Goal: Information Seeking & Learning: Learn about a topic

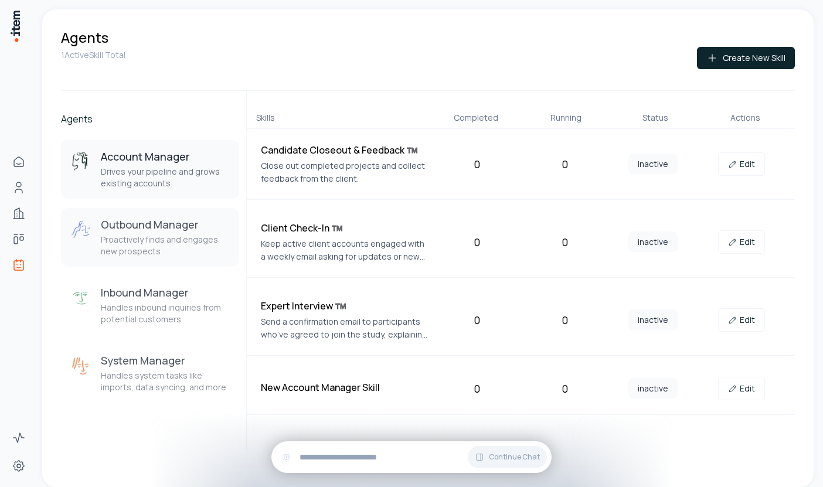
click at [148, 242] on p "Proactively finds and engages new prospects" at bounding box center [165, 245] width 129 height 23
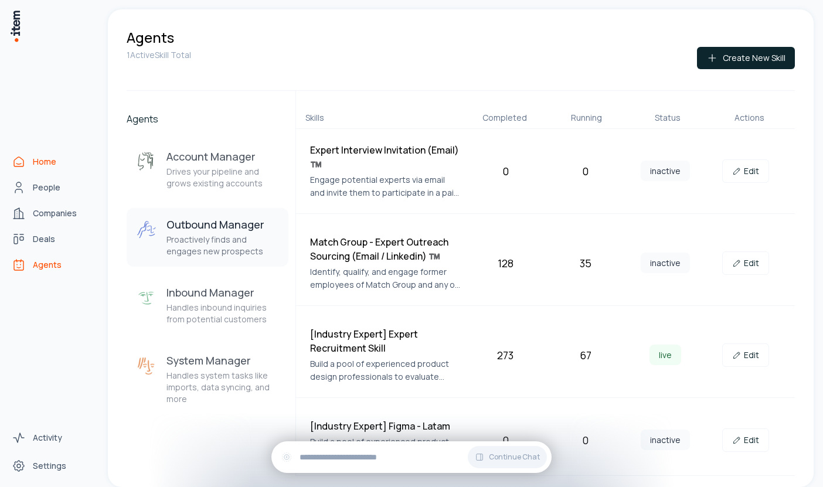
click at [25, 155] on icon "Home" at bounding box center [19, 162] width 14 height 14
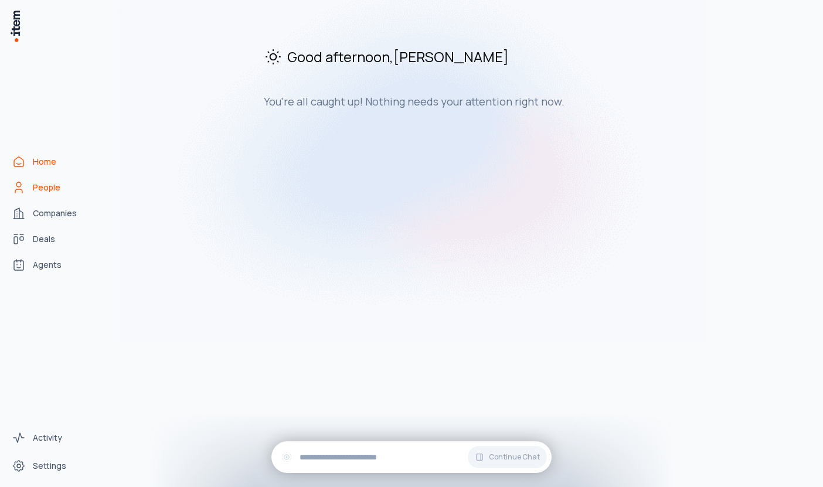
click at [48, 185] on span "People" at bounding box center [47, 188] width 28 height 12
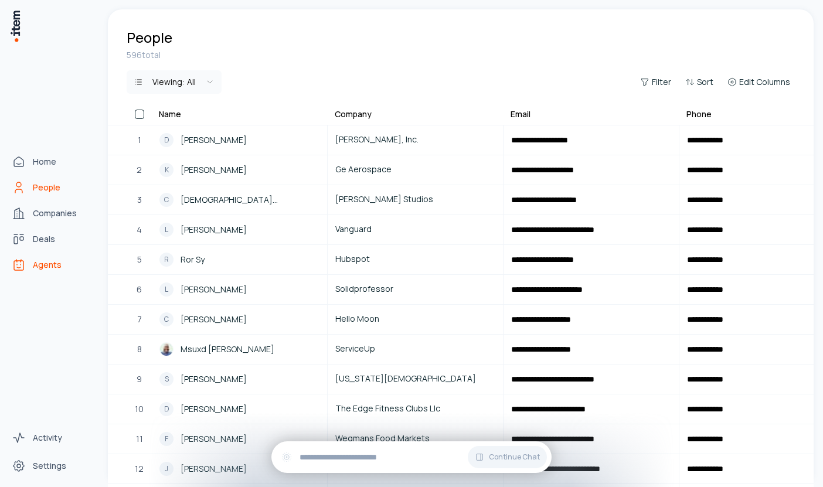
click at [43, 263] on span "Agents" at bounding box center [47, 265] width 29 height 12
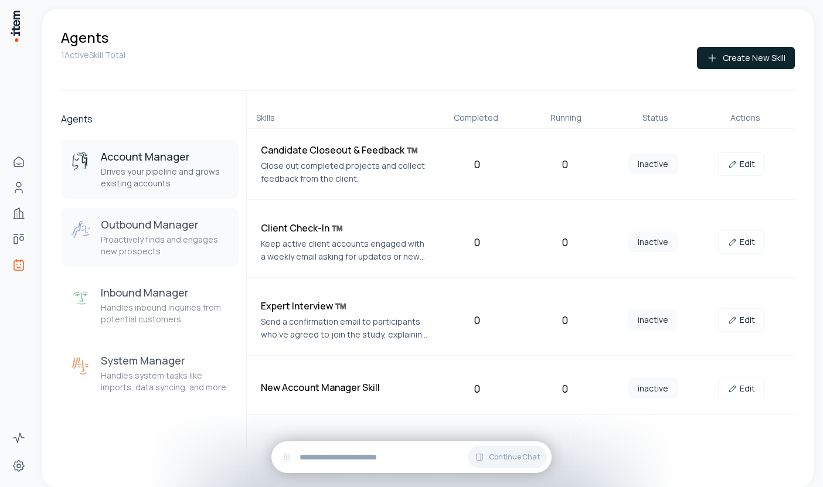
click at [154, 245] on p "Proactively finds and engages new prospects" at bounding box center [165, 245] width 129 height 23
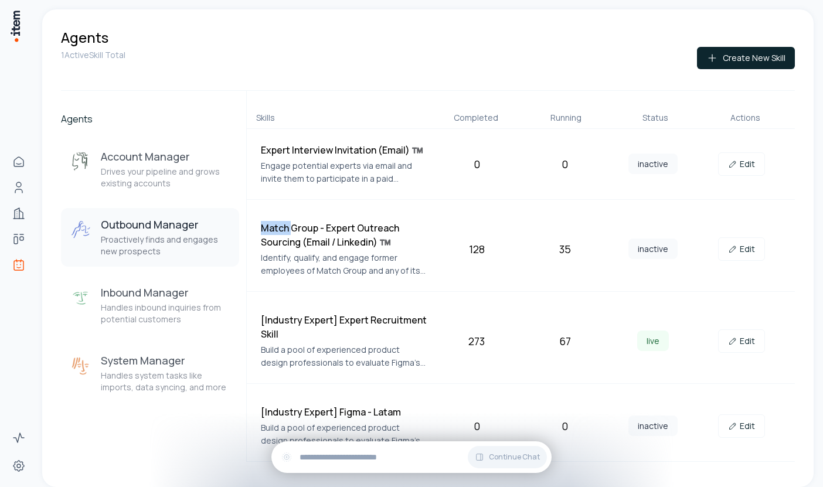
drag, startPoint x: 262, startPoint y: 229, endPoint x: 290, endPoint y: 225, distance: 27.8
click at [290, 225] on h4 "Match Group - Expert Outreach Sourcing (Email / Linkedin) ™️" at bounding box center [344, 235] width 167 height 28
click at [403, 317] on h4 "[Industry Expert] Expert Recruitment Skill" at bounding box center [344, 327] width 167 height 28
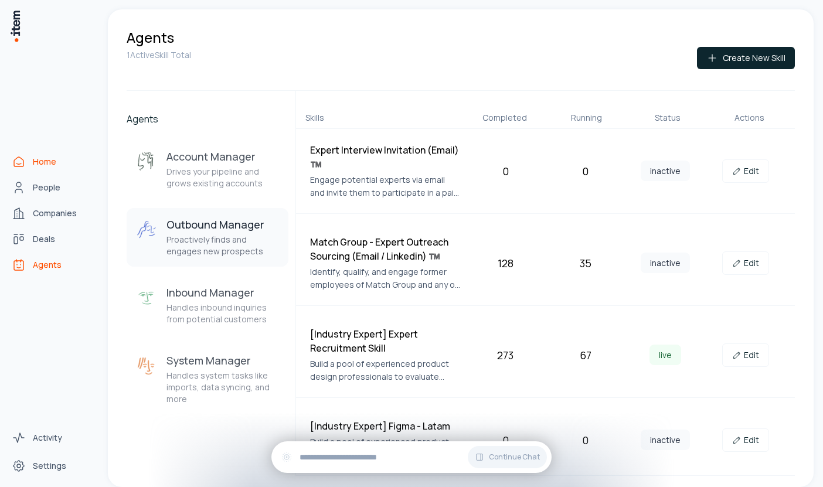
click at [41, 159] on span "Home" at bounding box center [44, 162] width 23 height 12
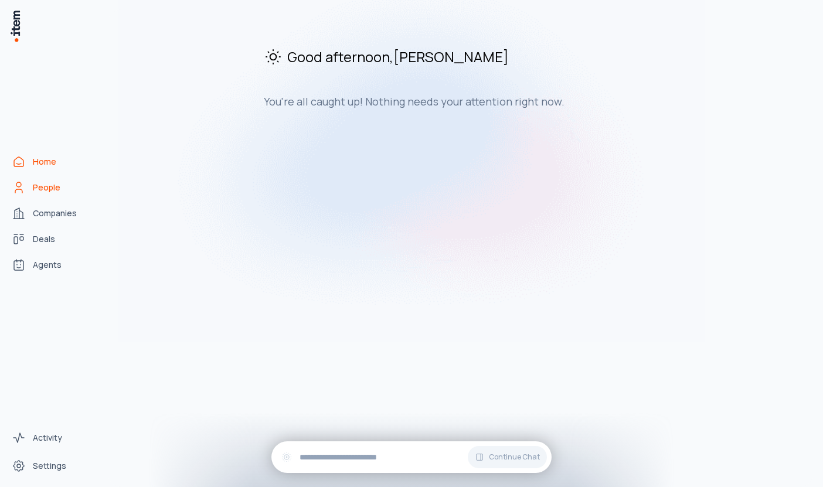
click at [48, 189] on span "People" at bounding box center [47, 188] width 28 height 12
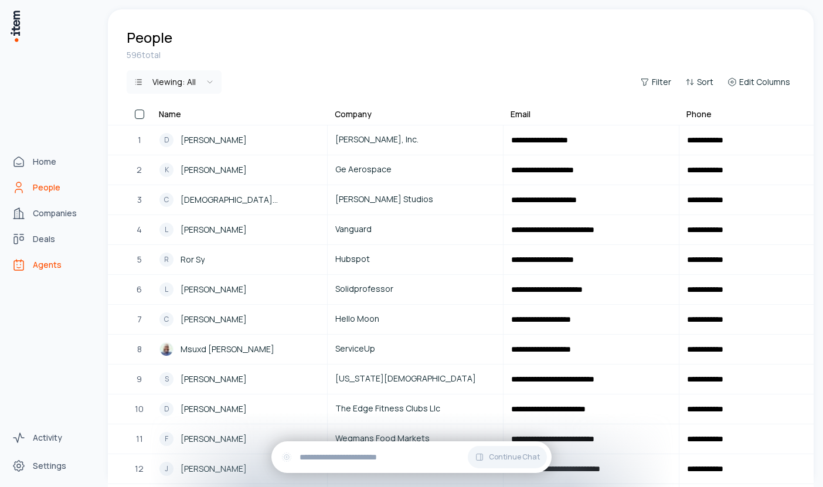
click at [46, 270] on span "Agents" at bounding box center [47, 265] width 29 height 12
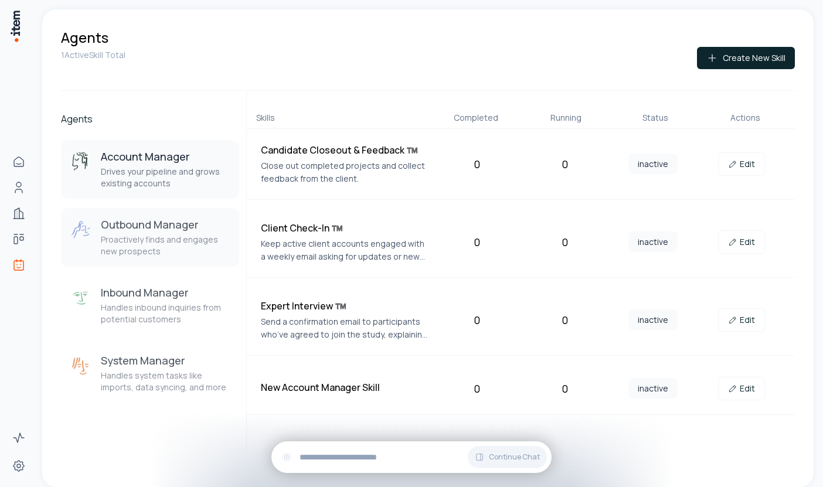
click at [215, 232] on div "Outbound Manager Proactively finds and engages new prospects" at bounding box center [165, 238] width 129 height 40
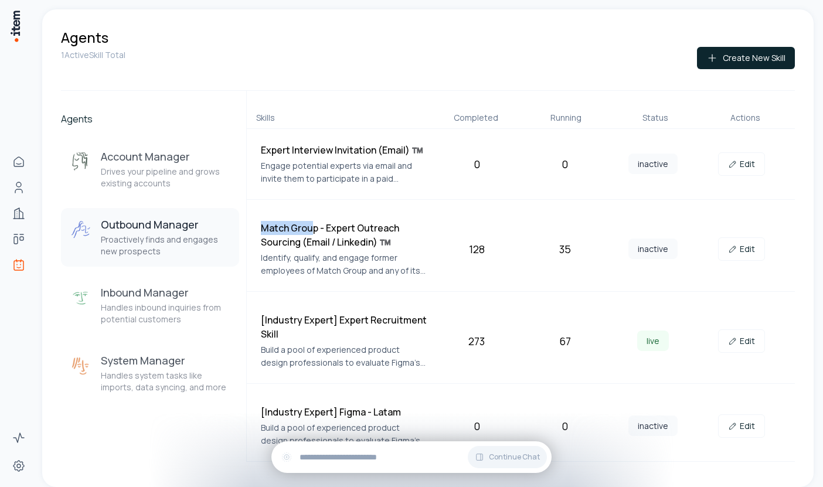
drag, startPoint x: 263, startPoint y: 230, endPoint x: 314, endPoint y: 224, distance: 51.4
click at [314, 224] on h4 "Match Group - Expert Outreach Sourcing (Email / Linkedin) ™️" at bounding box center [344, 235] width 167 height 28
click at [279, 230] on h4 "Match Group - Expert Outreach Sourcing (Email / Linkedin) ™️" at bounding box center [344, 235] width 167 height 28
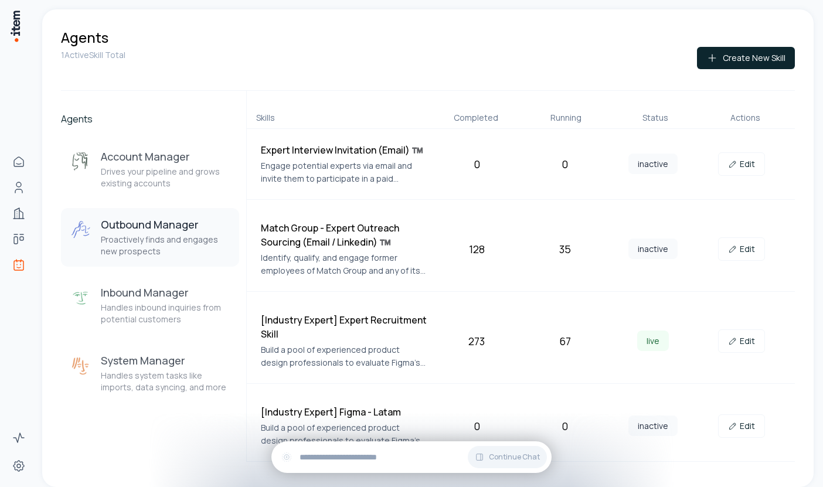
click at [472, 359] on div "[Industry Expert] Expert Recruitment Skill Build a pool of experienced product …" at bounding box center [521, 341] width 548 height 85
click at [745, 340] on link "Edit" at bounding box center [741, 341] width 47 height 23
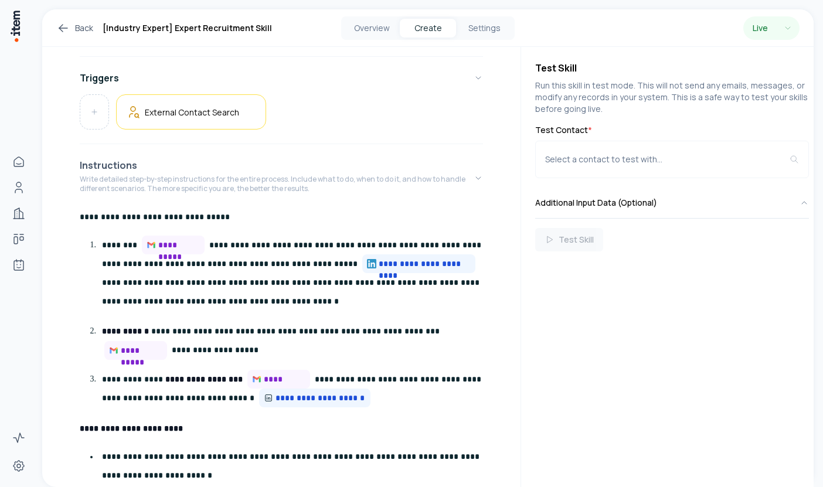
scroll to position [188, 0]
click at [384, 31] on button "Overview" at bounding box center [372, 28] width 56 height 19
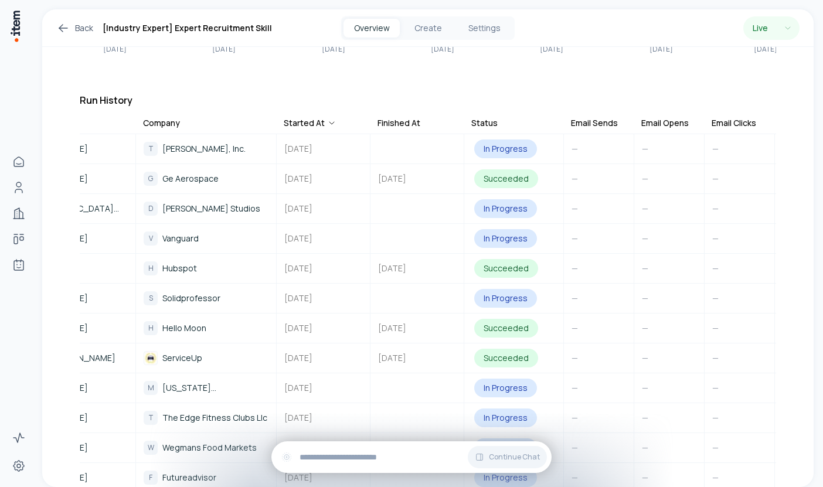
scroll to position [0, 217]
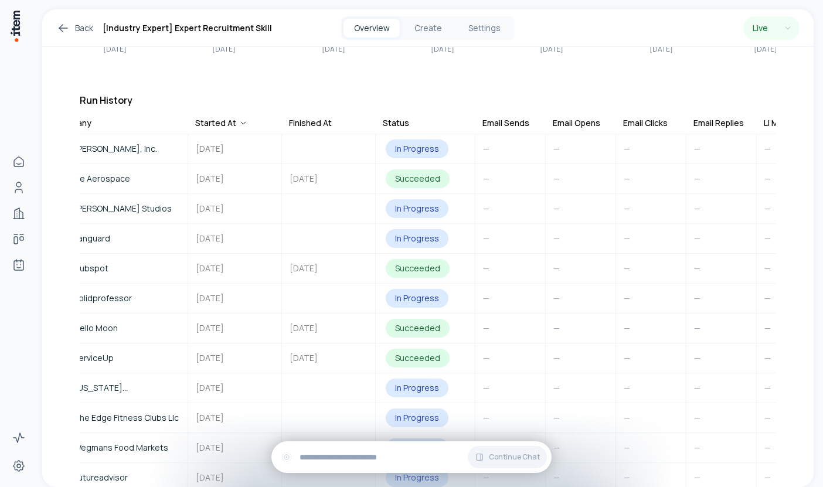
click at [500, 117] on div "Email Sends" at bounding box center [506, 123] width 47 height 12
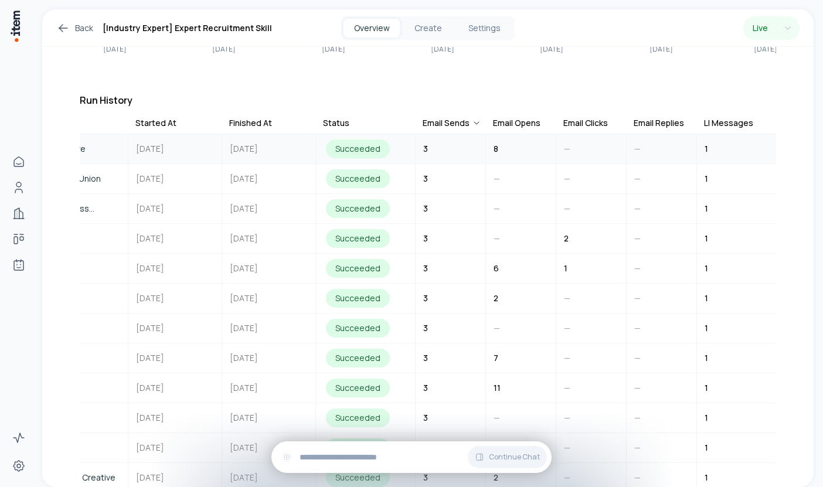
scroll to position [0, 362]
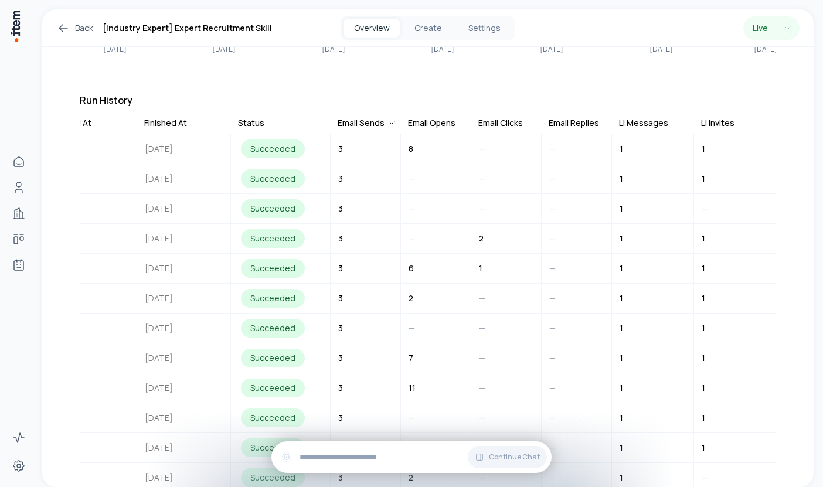
click at [501, 117] on div "Email Clicks" at bounding box center [501, 123] width 45 height 12
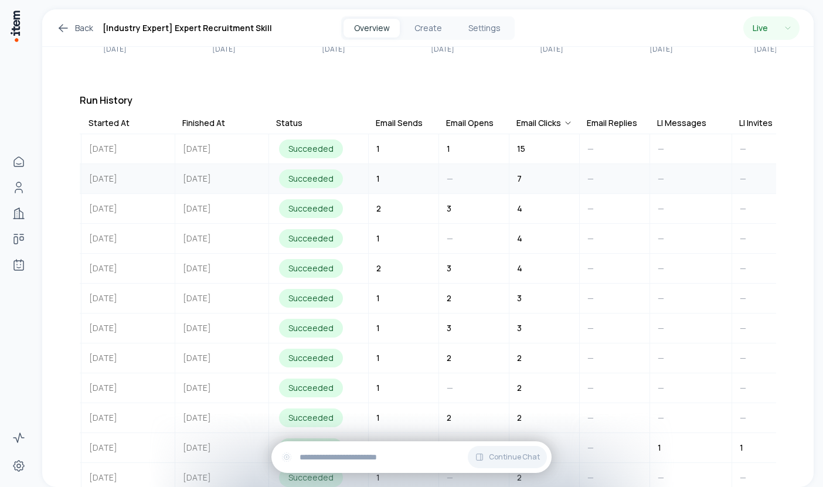
scroll to position [0, 0]
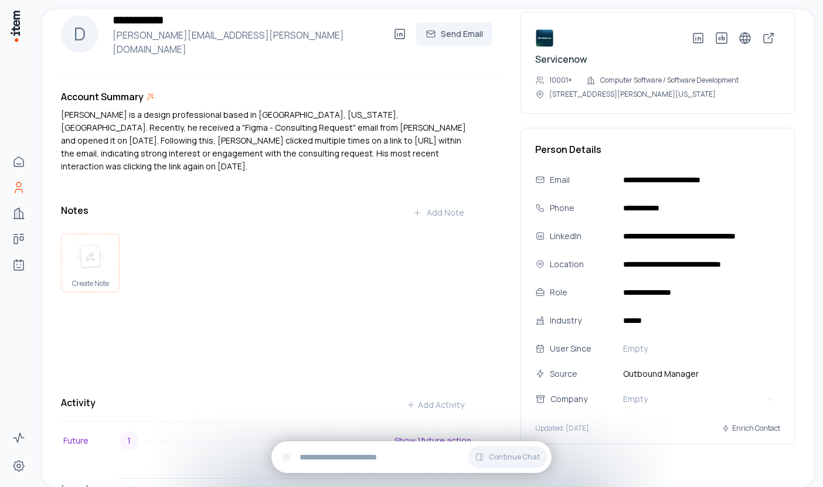
scroll to position [18, 0]
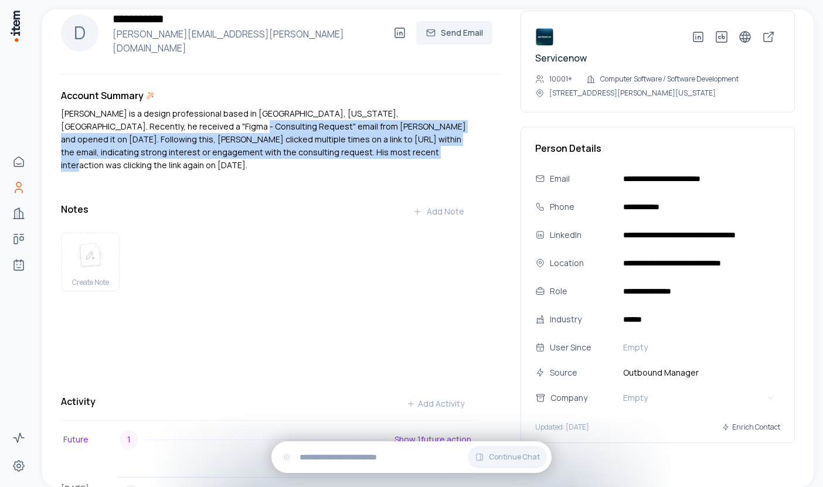
drag, startPoint x: 158, startPoint y: 117, endPoint x: 324, endPoint y: 147, distance: 168.6
click at [324, 147] on p "[PERSON_NAME] is a design professional based in [GEOGRAPHIC_DATA], [US_STATE], …" at bounding box center [267, 139] width 413 height 65
click at [234, 137] on p "[PERSON_NAME] is a design professional based in [GEOGRAPHIC_DATA], [US_STATE], …" at bounding box center [267, 139] width 413 height 65
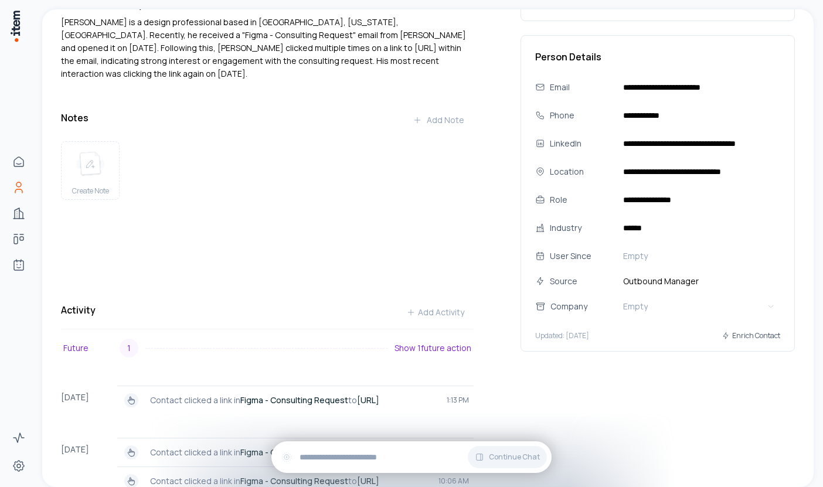
scroll to position [0, 0]
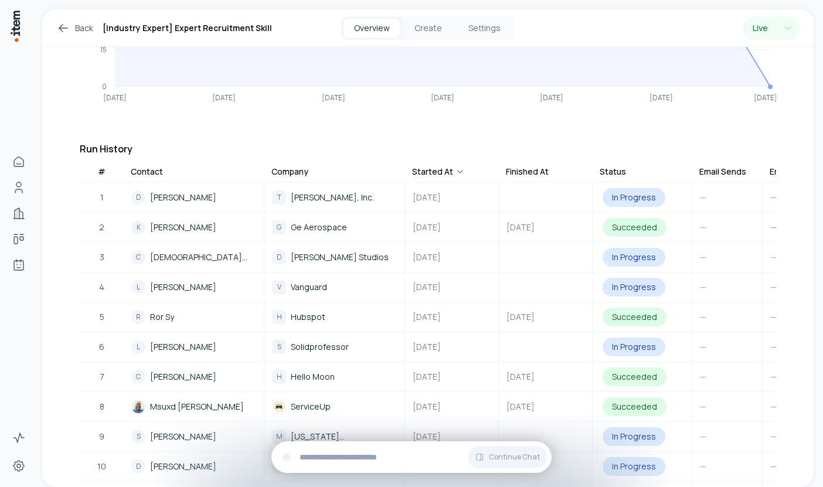
scroll to position [255, 0]
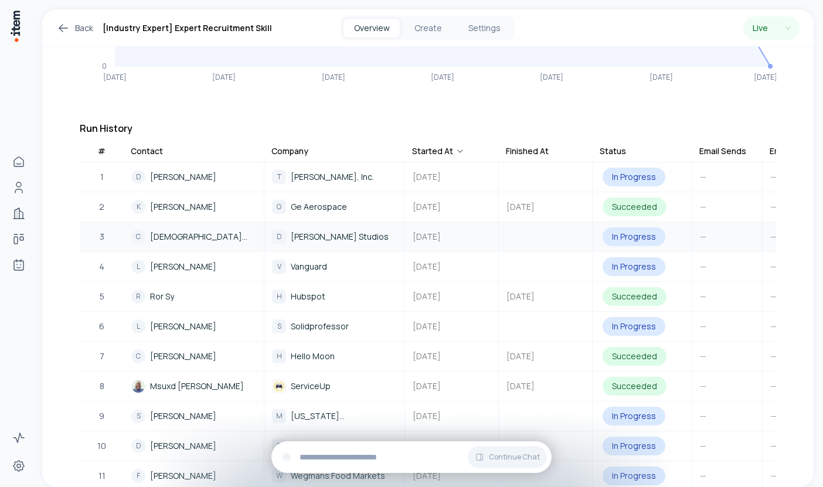
click at [172, 201] on span "[PERSON_NAME]" at bounding box center [183, 207] width 66 height 13
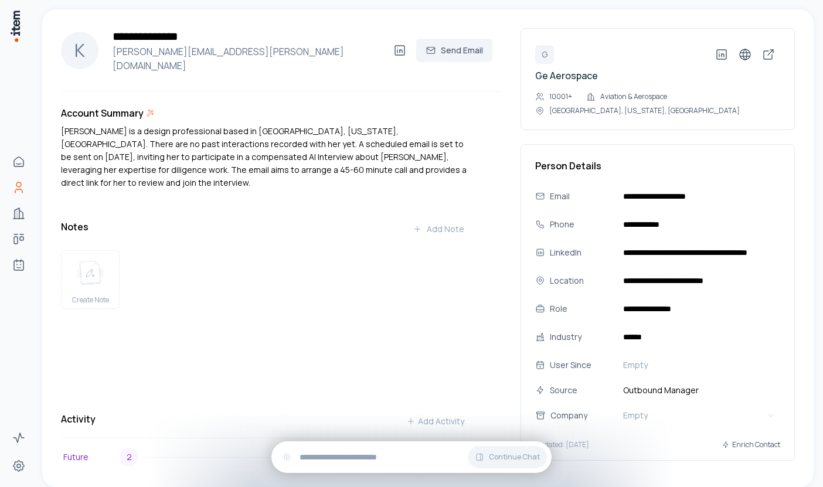
scroll to position [25, 0]
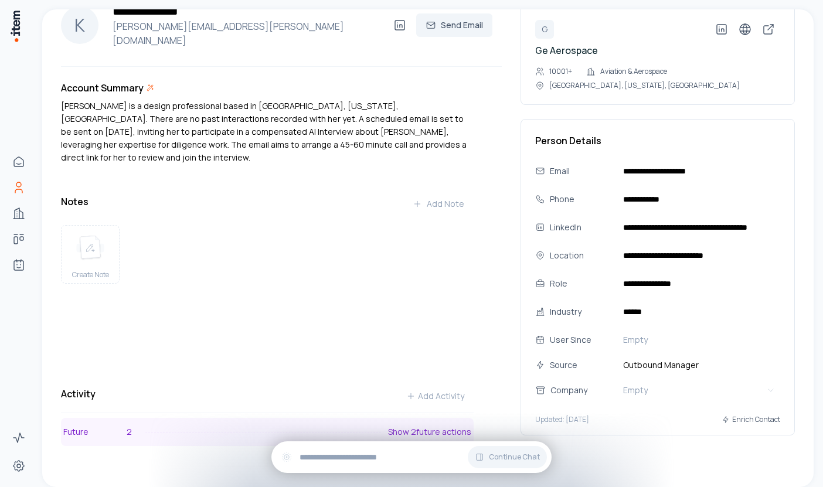
click at [441, 426] on p "Show 2 future actions" at bounding box center [429, 432] width 83 height 12
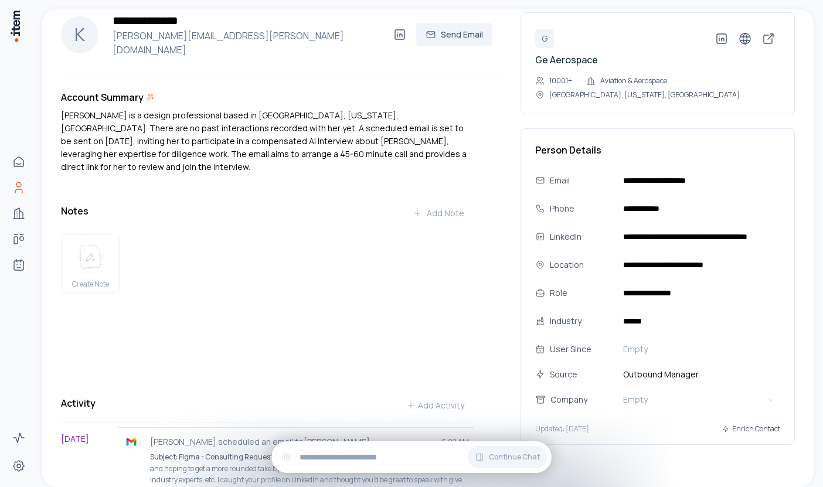
scroll to position [0, 0]
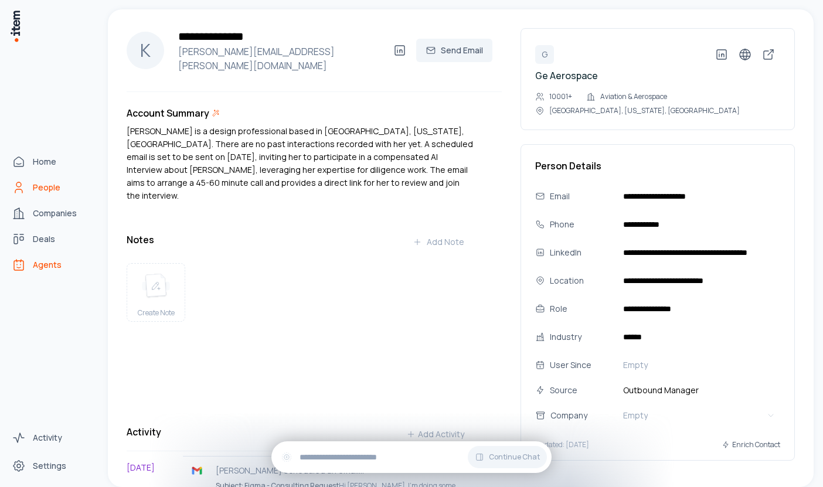
click at [43, 265] on span "Agents" at bounding box center [47, 265] width 29 height 12
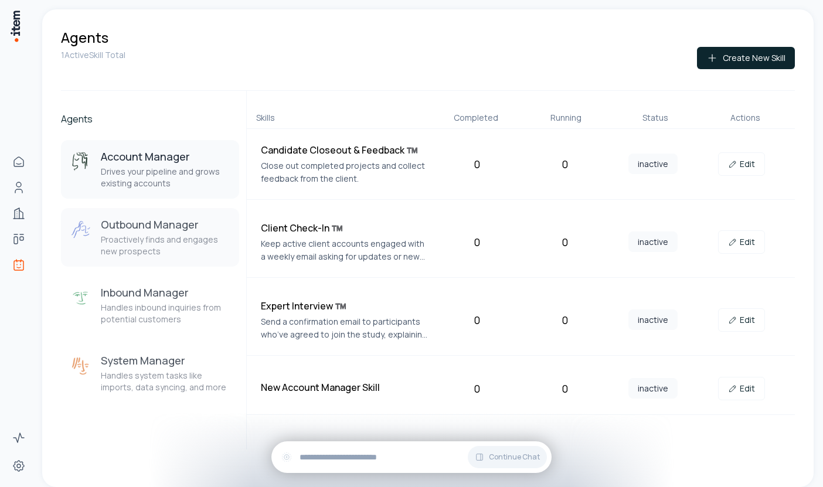
click at [144, 238] on p "Proactively finds and engages new prospects" at bounding box center [165, 245] width 129 height 23
